Goal: Find specific page/section: Find specific page/section

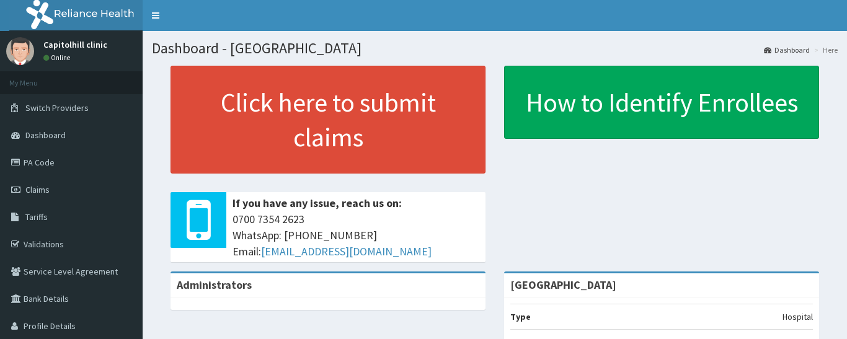
click at [106, 136] on link "Dashboard" at bounding box center [71, 134] width 143 height 27
click at [70, 133] on link "Dashboard" at bounding box center [71, 134] width 143 height 27
click at [43, 188] on span "Claims" at bounding box center [37, 189] width 24 height 11
click at [46, 188] on span "Claims" at bounding box center [37, 189] width 24 height 11
click at [76, 251] on link "Validations" at bounding box center [71, 244] width 143 height 27
